Goal: Task Accomplishment & Management: Use online tool/utility

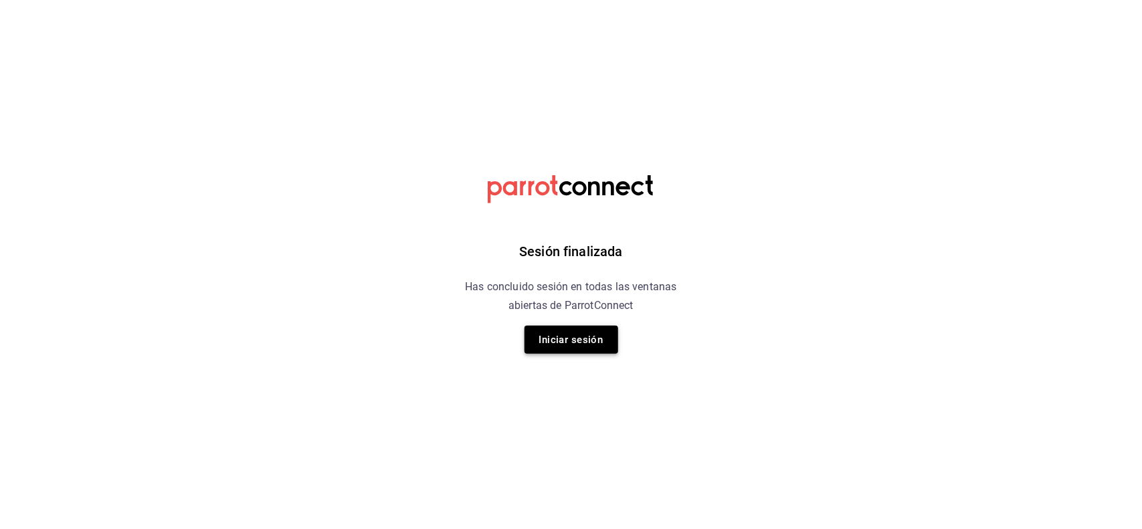
click at [554, 339] on button "Iniciar sesión" at bounding box center [572, 340] width 94 height 28
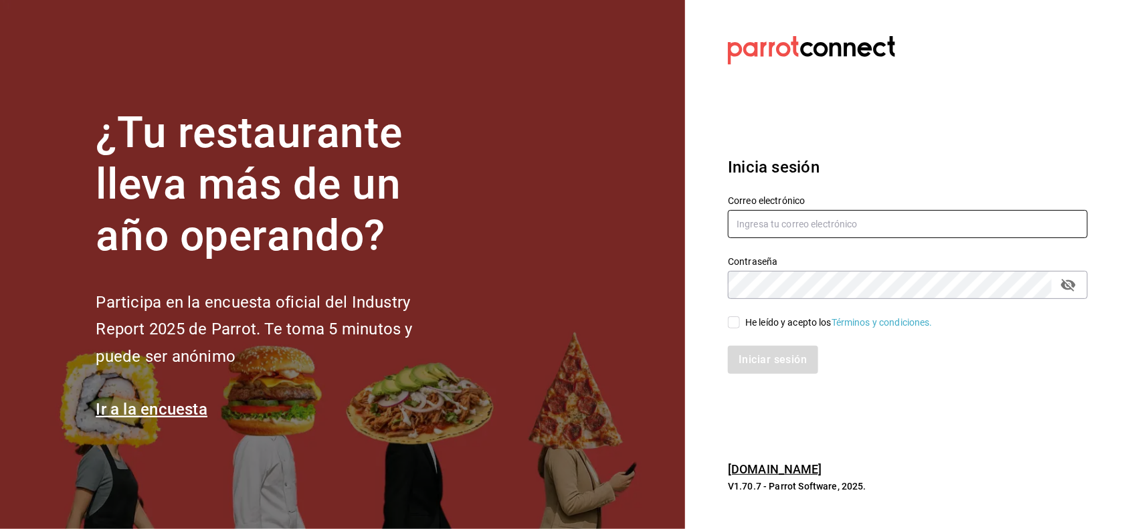
type input "shilo@inari.com"
click at [728, 323] on input "He leído y acepto los Términos y condiciones." at bounding box center [734, 323] width 12 height 12
checkbox input "true"
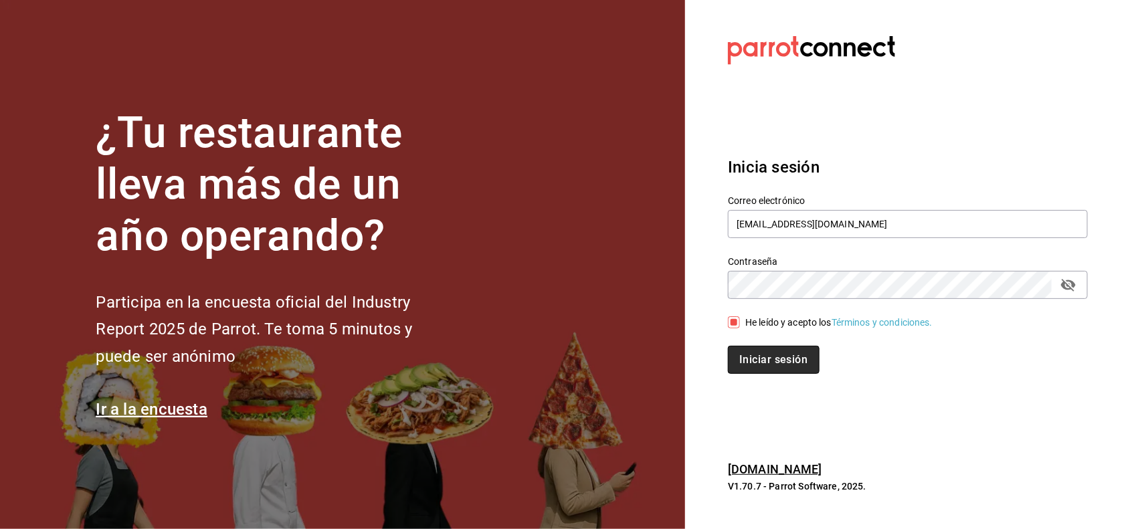
click at [760, 356] on button "Iniciar sesión" at bounding box center [773, 360] width 91 height 28
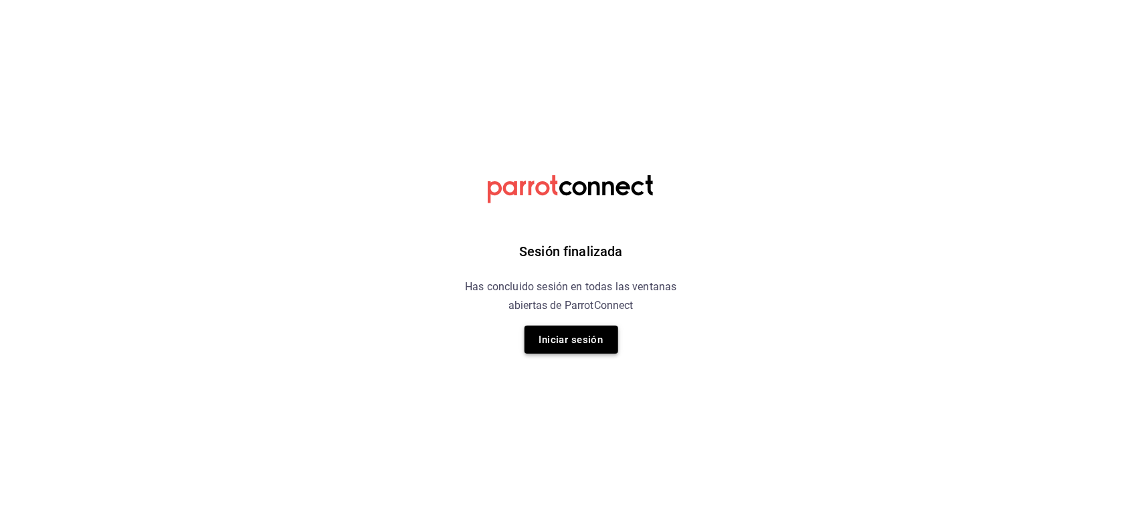
click at [588, 337] on button "Iniciar sesión" at bounding box center [572, 340] width 94 height 28
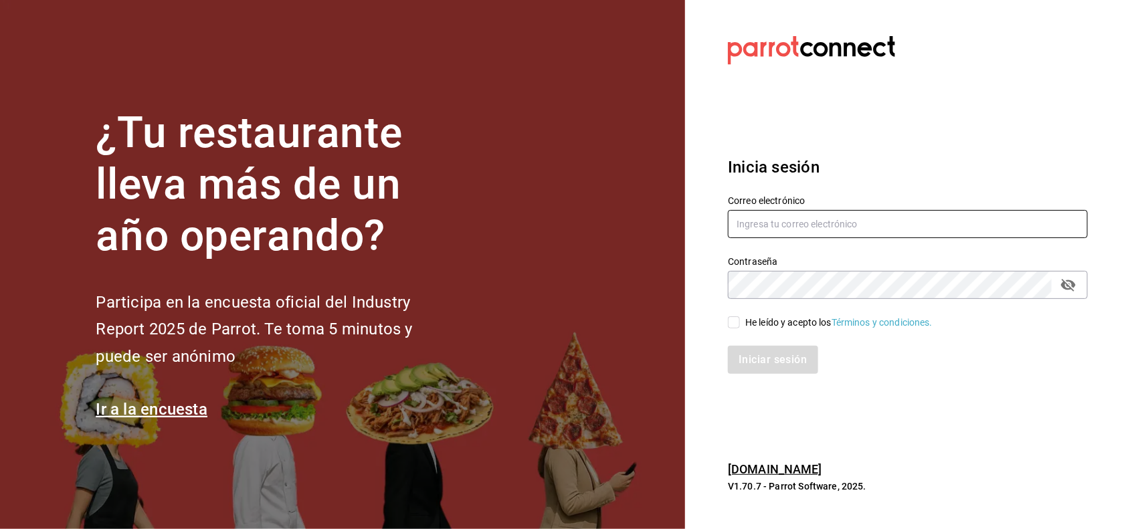
type input "shilo@inari.com"
click at [749, 326] on div "He leído y acepto los Términos y condiciones." at bounding box center [838, 323] width 187 height 14
click at [740, 326] on input "He leído y acepto los Términos y condiciones." at bounding box center [734, 323] width 12 height 12
checkbox input "true"
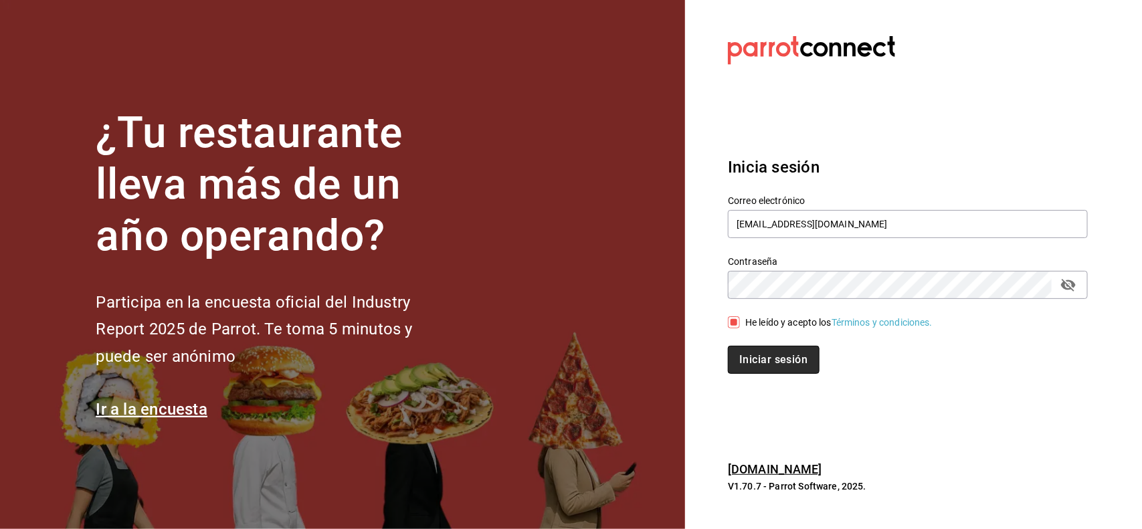
click at [750, 351] on button "Iniciar sesión" at bounding box center [773, 360] width 91 height 28
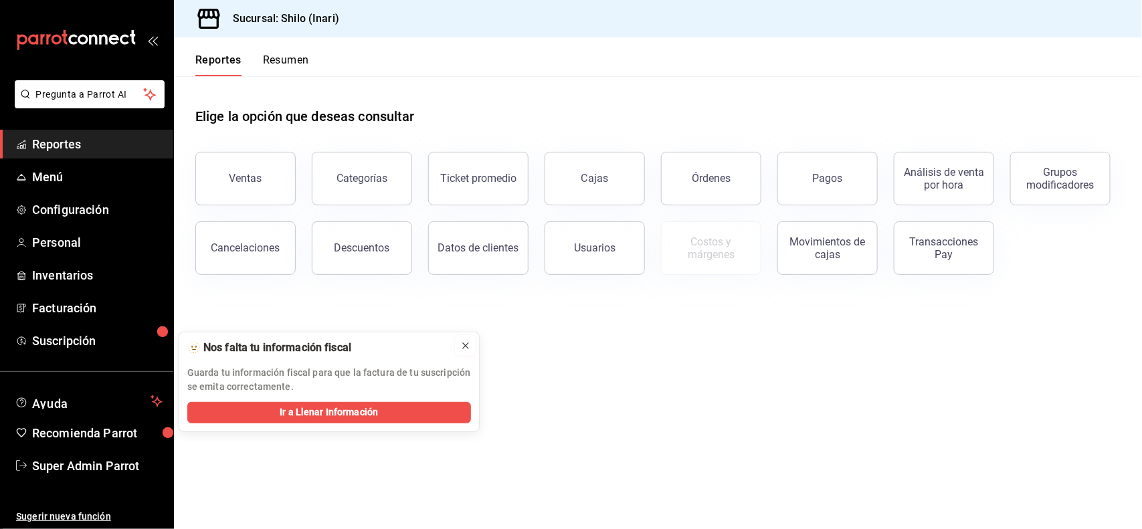
click at [467, 345] on icon at bounding box center [465, 346] width 11 height 11
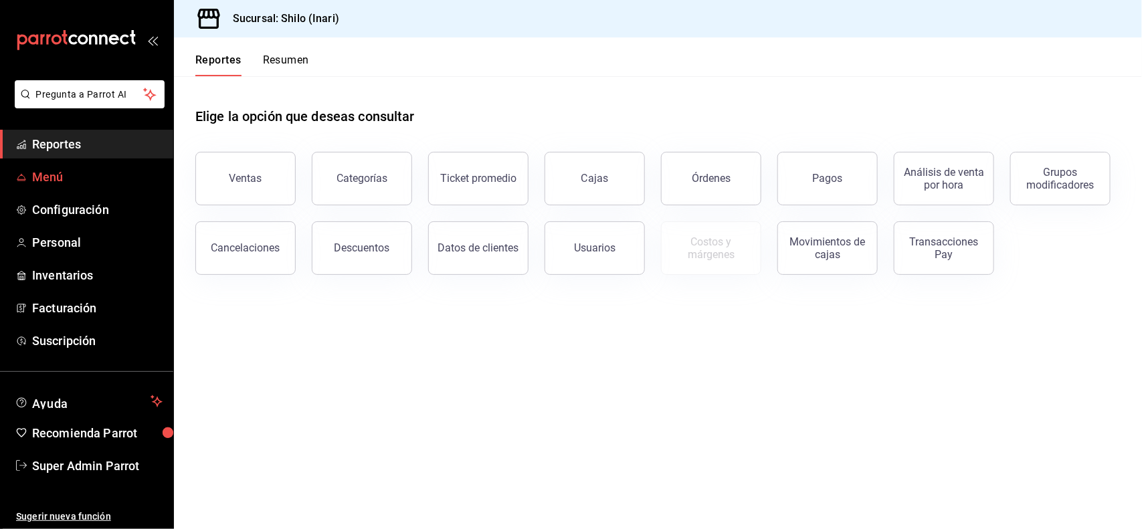
click at [87, 175] on span "Menú" at bounding box center [97, 177] width 130 height 18
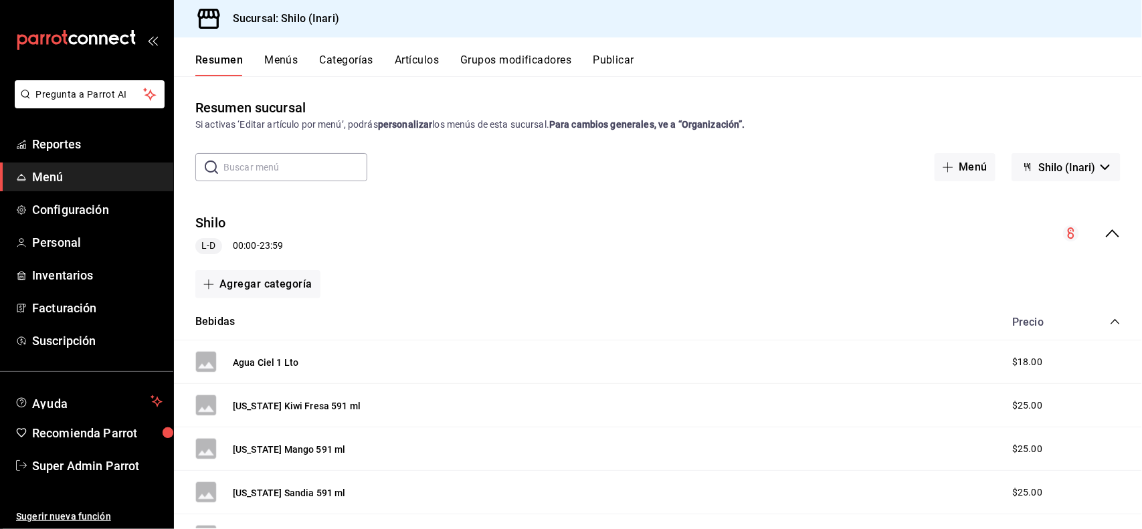
click at [408, 52] on div "Resumen Menús Categorías Artículos Grupos modificadores Publicar" at bounding box center [658, 56] width 968 height 39
click at [416, 62] on button "Artículos" at bounding box center [417, 65] width 44 height 23
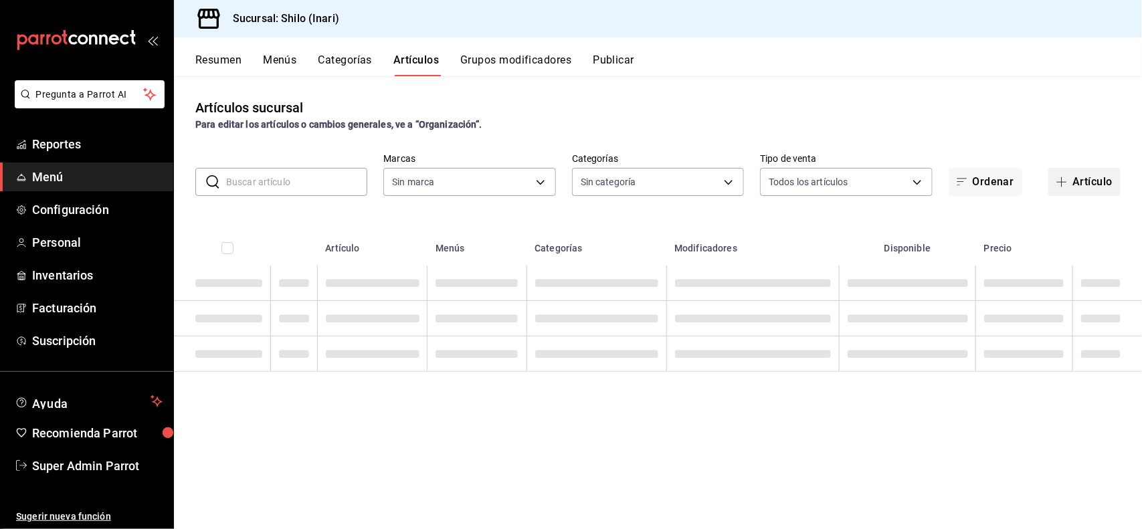
type input "c24e312c-6a8a-4230-944d-e9a1353163a4"
click at [1079, 189] on button "Artículo" at bounding box center [1085, 182] width 72 height 28
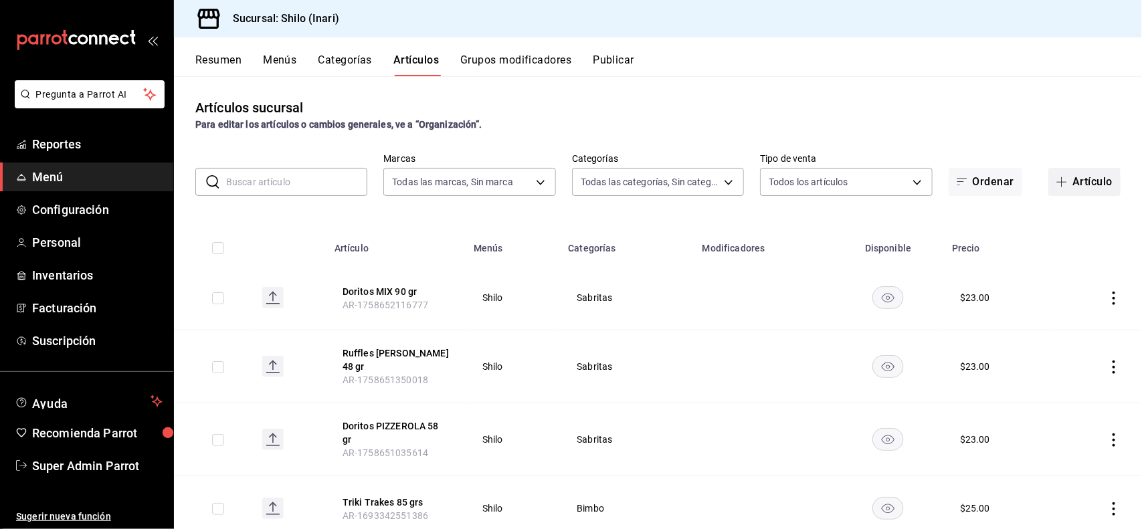
type input "6c598416-5bab-4ae5-b7b9-fc6aa3cb2254,2379e812-203c-4645-b763-13d72e10b9c2,55dab…"
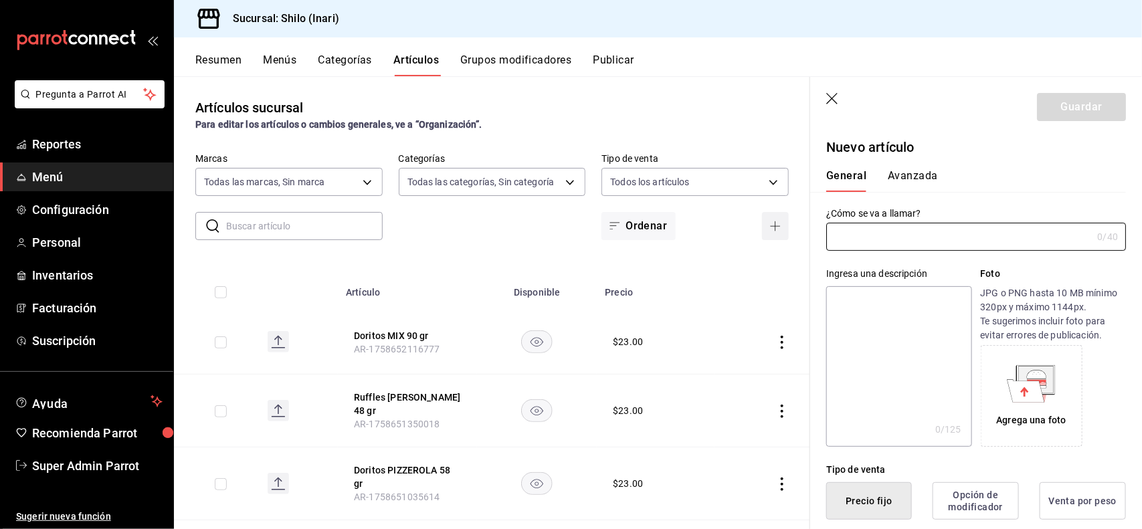
type input "AR-1758740657986"
type input "Agua FRUTY sabores"
type button "1"
type button "0"
type button "2"
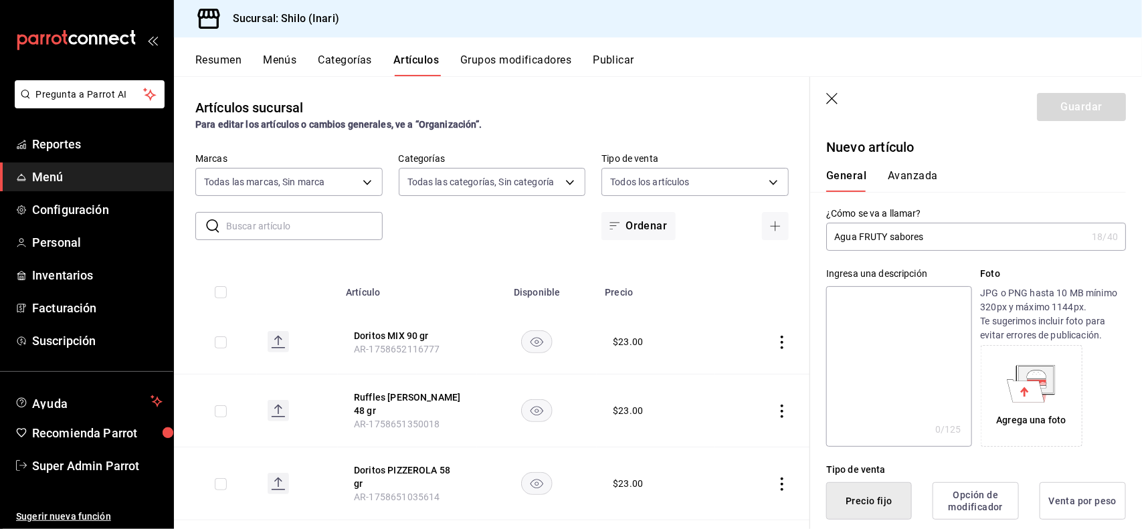
scroll to position [262, 0]
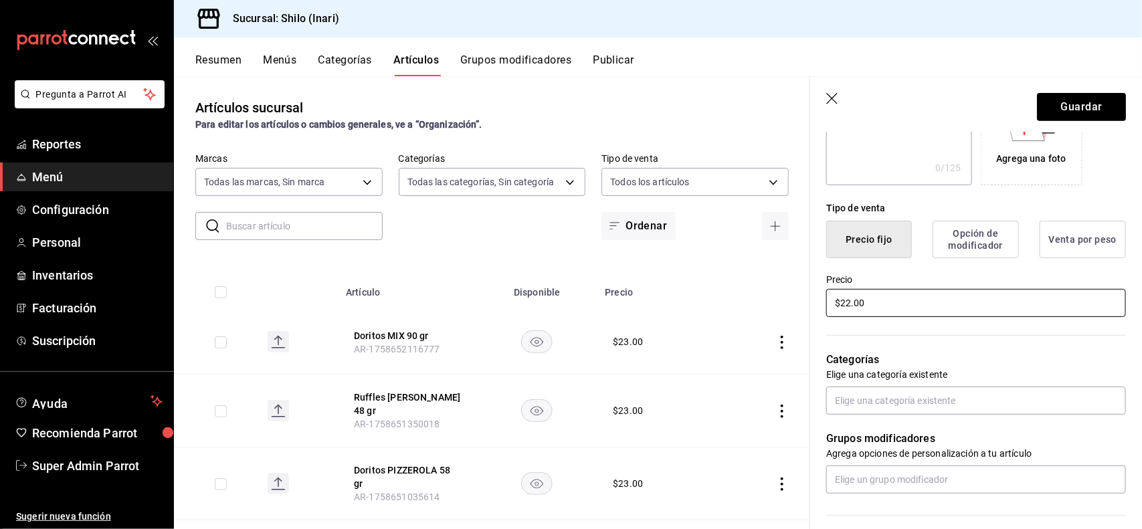
type input "$22.00"
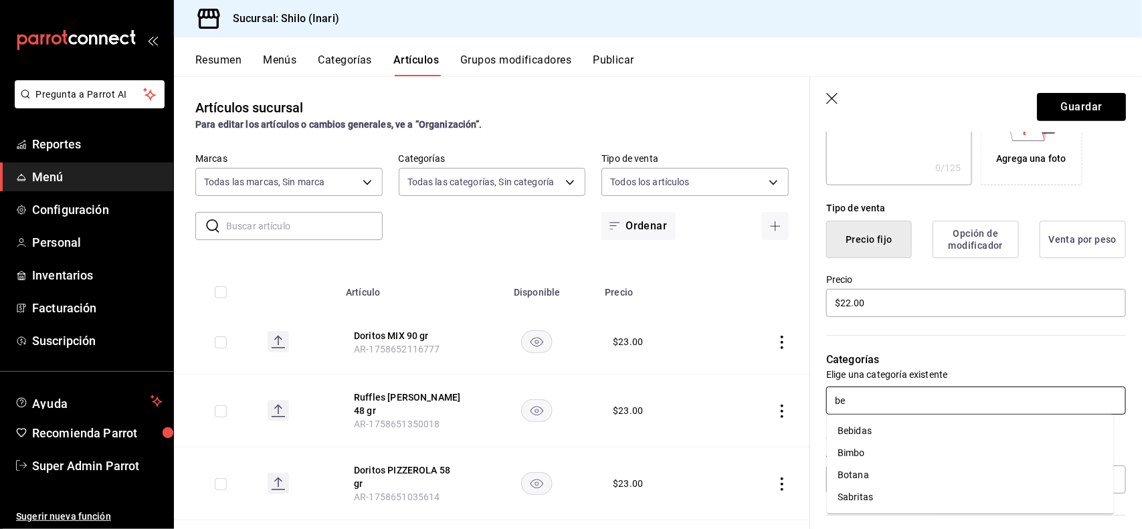
type input "beb"
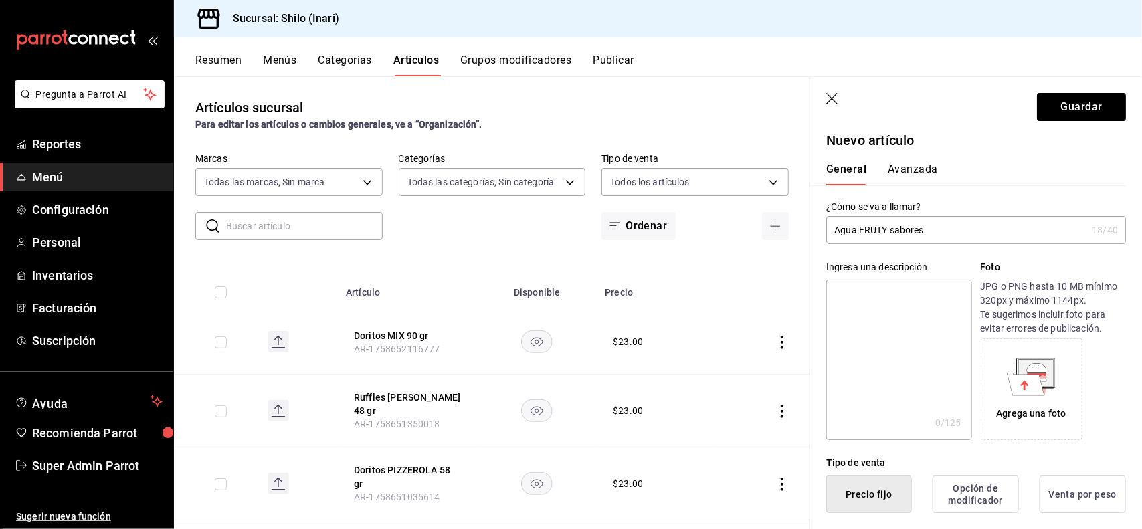
scroll to position [0, 0]
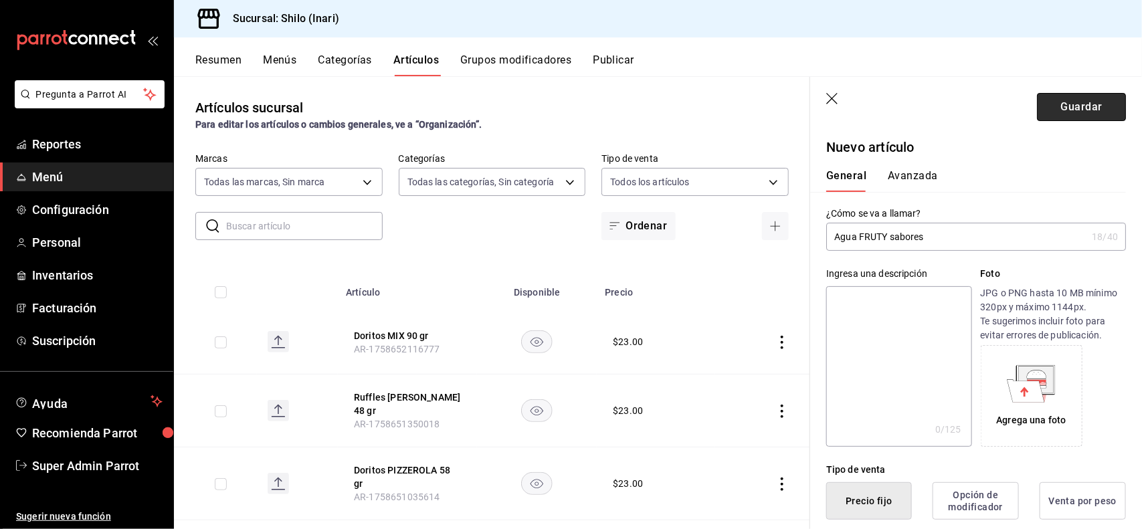
click at [1065, 114] on button "Guardar" at bounding box center [1081, 107] width 89 height 28
